Goal: Information Seeking & Learning: Find specific fact

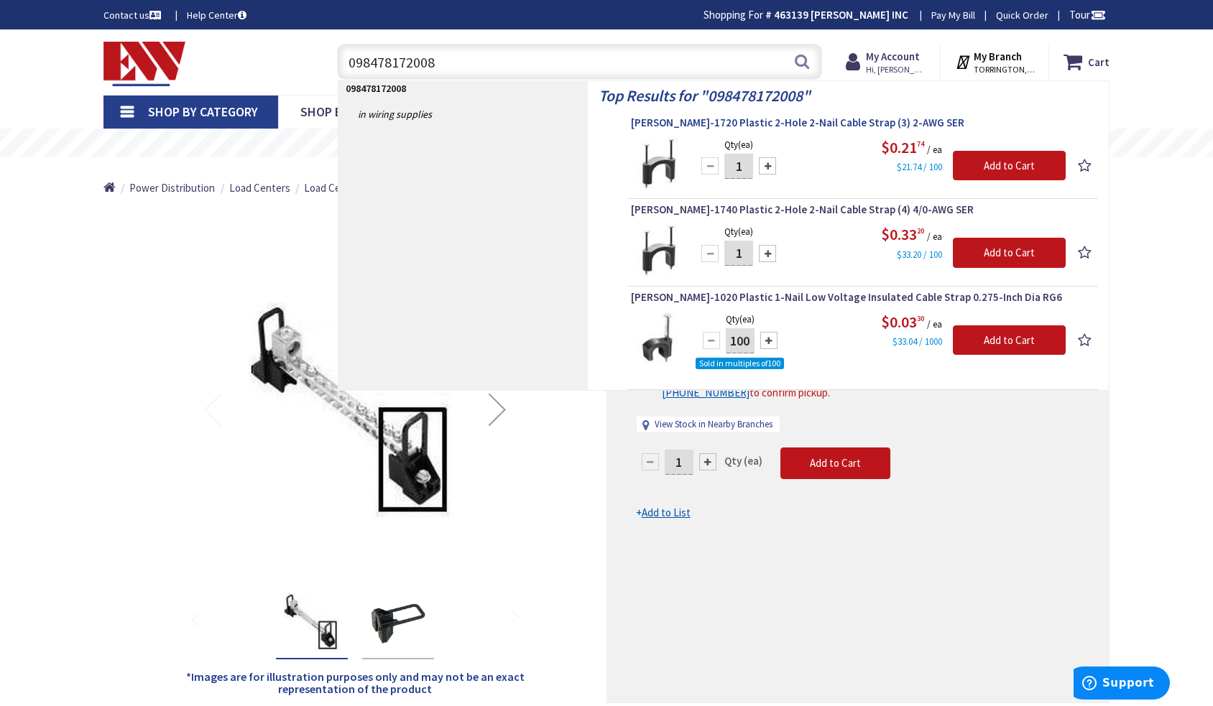
type input "098478172008"
click at [798, 124] on span "[PERSON_NAME]-1720 Plastic 2-Hole 2-Nail Cable Strap (3) 2-AWG SER" at bounding box center [862, 123] width 463 height 14
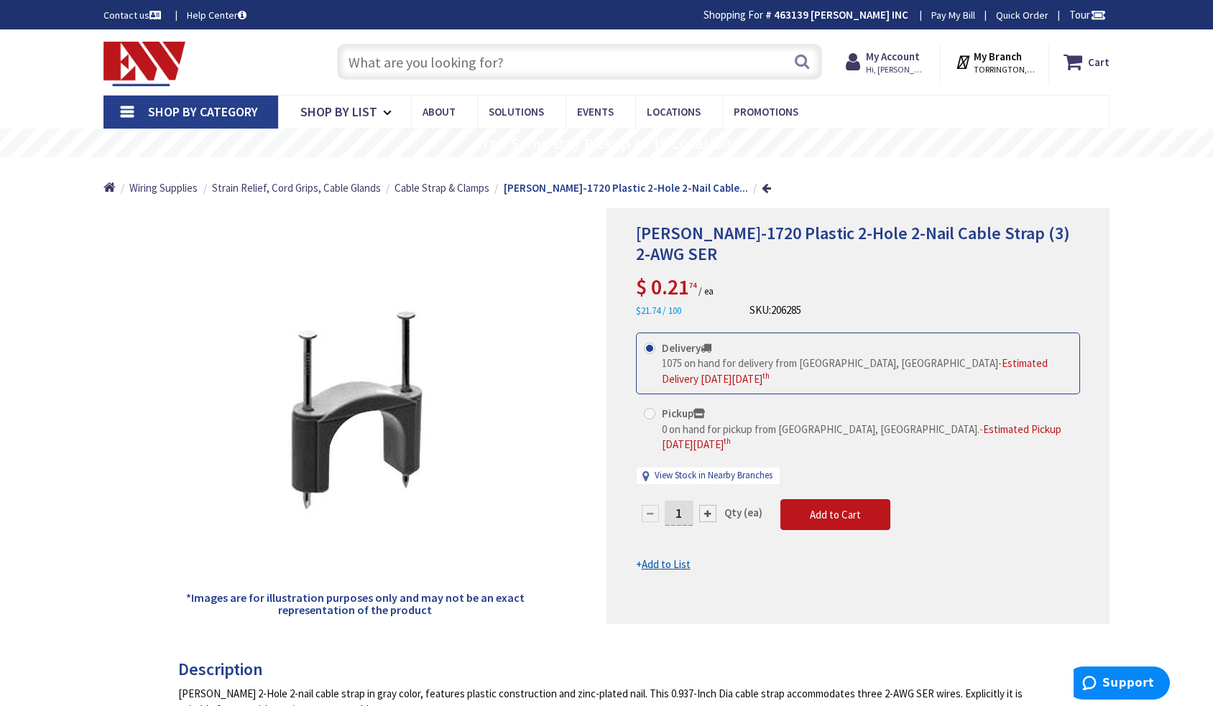
drag, startPoint x: 47, startPoint y: 232, endPoint x: 331, endPoint y: 17, distance: 356.4
